Goal: Information Seeking & Learning: Check status

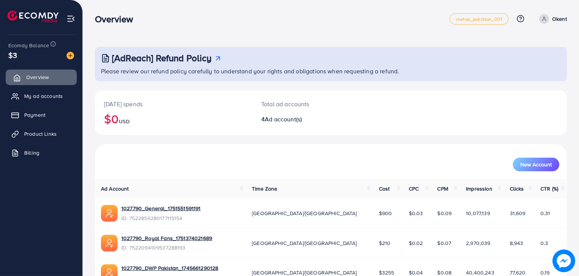
click at [49, 74] on link "Overview" at bounding box center [41, 77] width 71 height 15
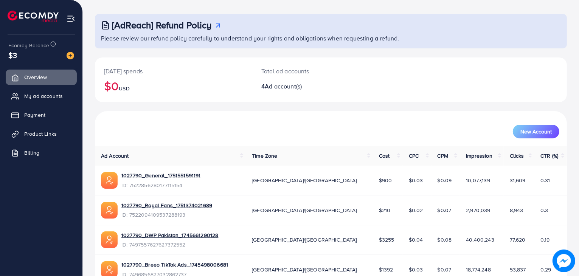
scroll to position [73, 0]
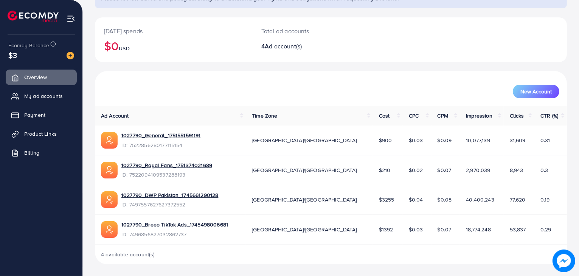
click at [540, 229] on span "0.29" at bounding box center [545, 230] width 11 height 8
click at [373, 169] on td "$210" at bounding box center [388, 170] width 30 height 30
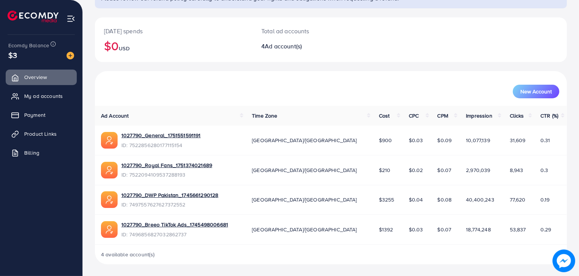
click at [379, 138] on span "$900" at bounding box center [385, 140] width 13 height 8
click at [164, 135] on link "1027790_General_1751551591191" at bounding box center [160, 136] width 79 height 8
click at [438, 32] on div "[DATE] spends $0 USD Total ad accounts 4 Ad account(s)" at bounding box center [331, 39] width 472 height 45
